Goal: Information Seeking & Learning: Learn about a topic

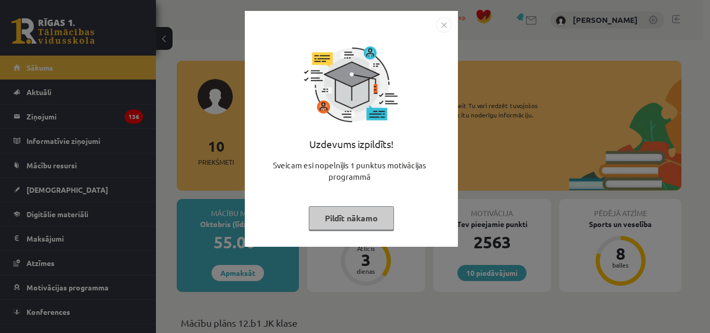
click at [319, 223] on button "Pildīt nākamo" at bounding box center [351, 218] width 85 height 24
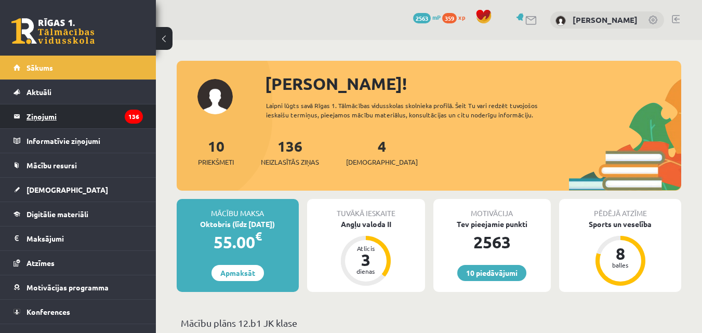
click at [37, 120] on legend "Ziņojumi 136" at bounding box center [85, 116] width 116 height 24
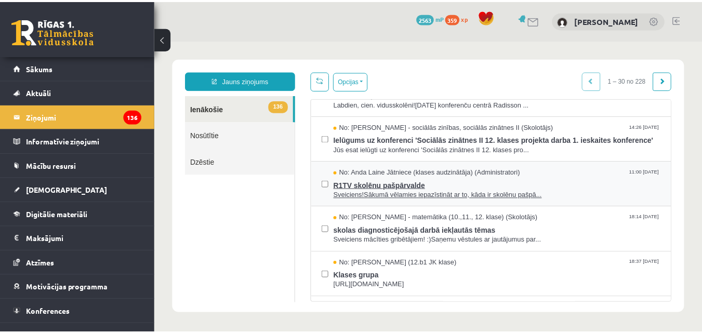
scroll to position [52, 0]
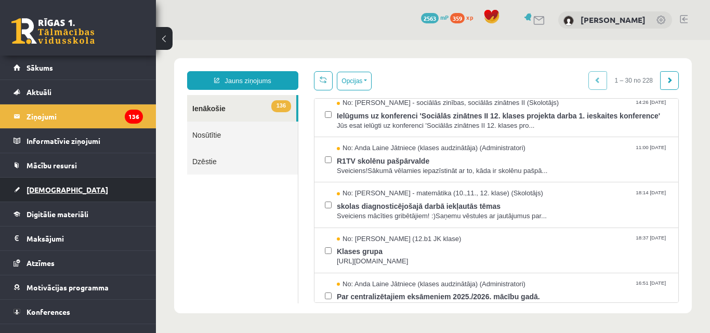
click at [58, 188] on span "[DEMOGRAPHIC_DATA]" at bounding box center [68, 189] width 82 height 9
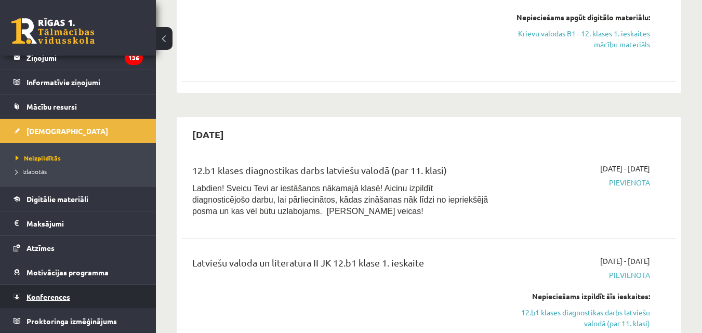
scroll to position [624, 0]
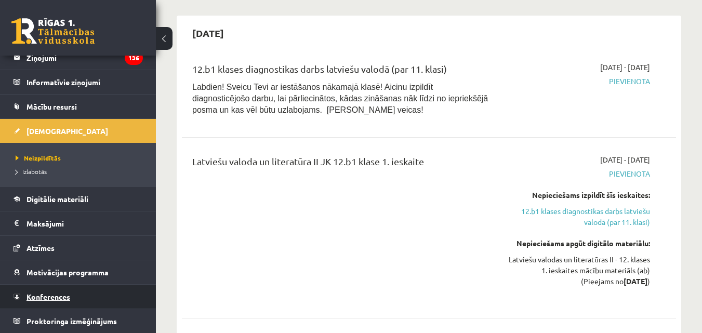
click at [66, 299] on span "Konferences" at bounding box center [49, 296] width 44 height 9
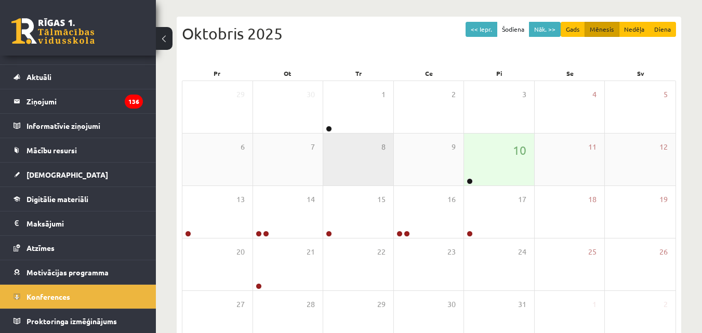
scroll to position [164, 0]
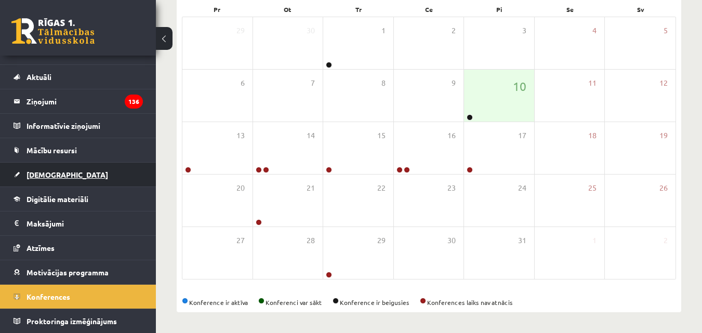
click at [53, 172] on span "[DEMOGRAPHIC_DATA]" at bounding box center [68, 174] width 82 height 9
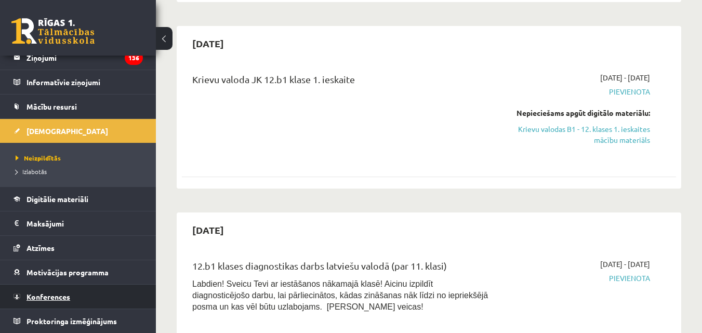
scroll to position [528, 0]
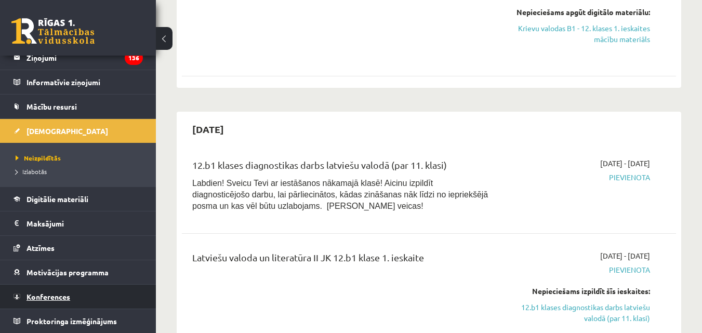
click at [56, 296] on span "Konferences" at bounding box center [49, 296] width 44 height 9
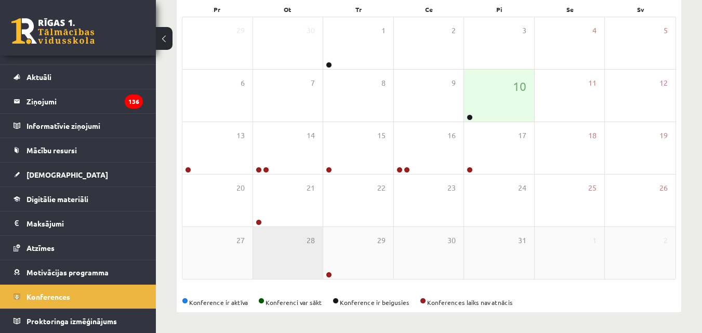
scroll to position [164, 0]
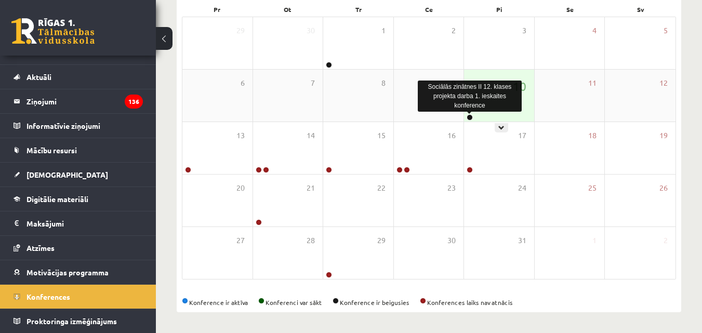
click at [470, 116] on link at bounding box center [470, 117] width 6 height 6
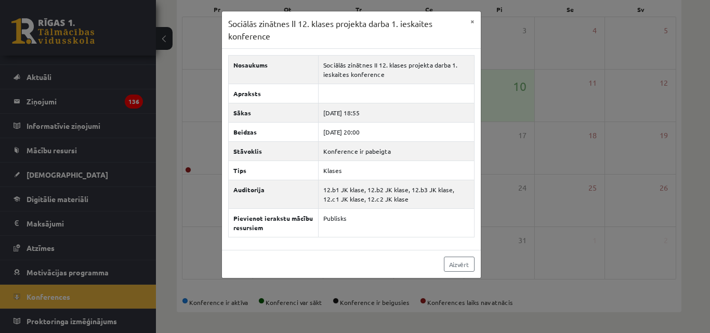
click at [67, 150] on div "Sociālās zinātnes II 12. klases projekta darba 1. ieskaites konference × Nosauk…" at bounding box center [355, 166] width 710 height 333
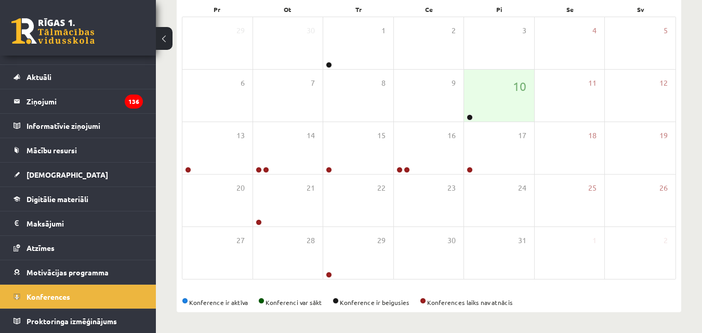
click at [67, 150] on span "Mācību resursi" at bounding box center [52, 150] width 50 height 9
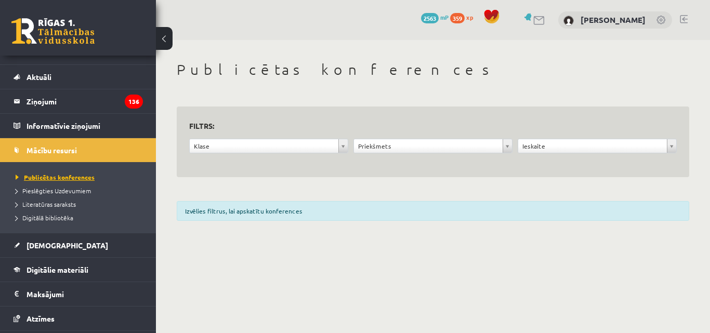
click at [79, 179] on span "Publicētas konferences" at bounding box center [55, 177] width 79 height 8
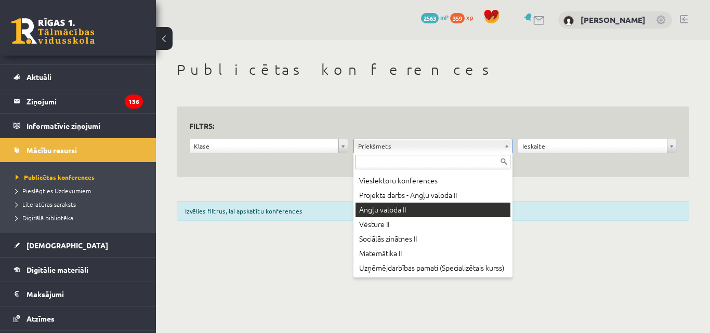
scroll to position [364, 0]
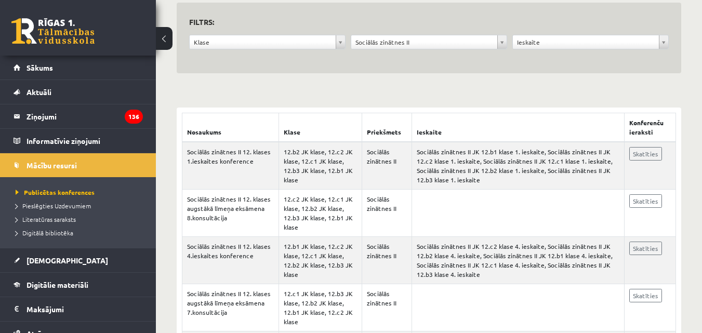
scroll to position [104, 0]
click at [651, 154] on link "Skatīties" at bounding box center [646, 154] width 33 height 14
